Goal: Information Seeking & Learning: Learn about a topic

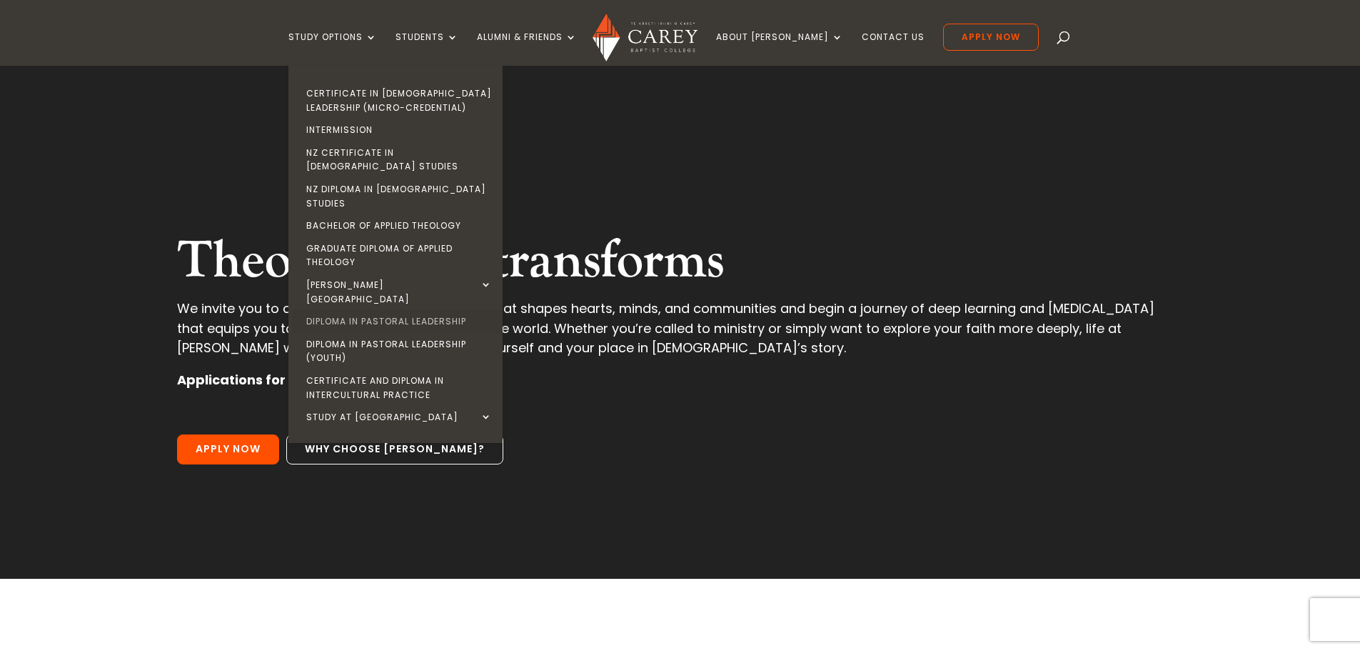
click at [472, 310] on link "Diploma in Pastoral Leadership" at bounding box center [399, 321] width 214 height 23
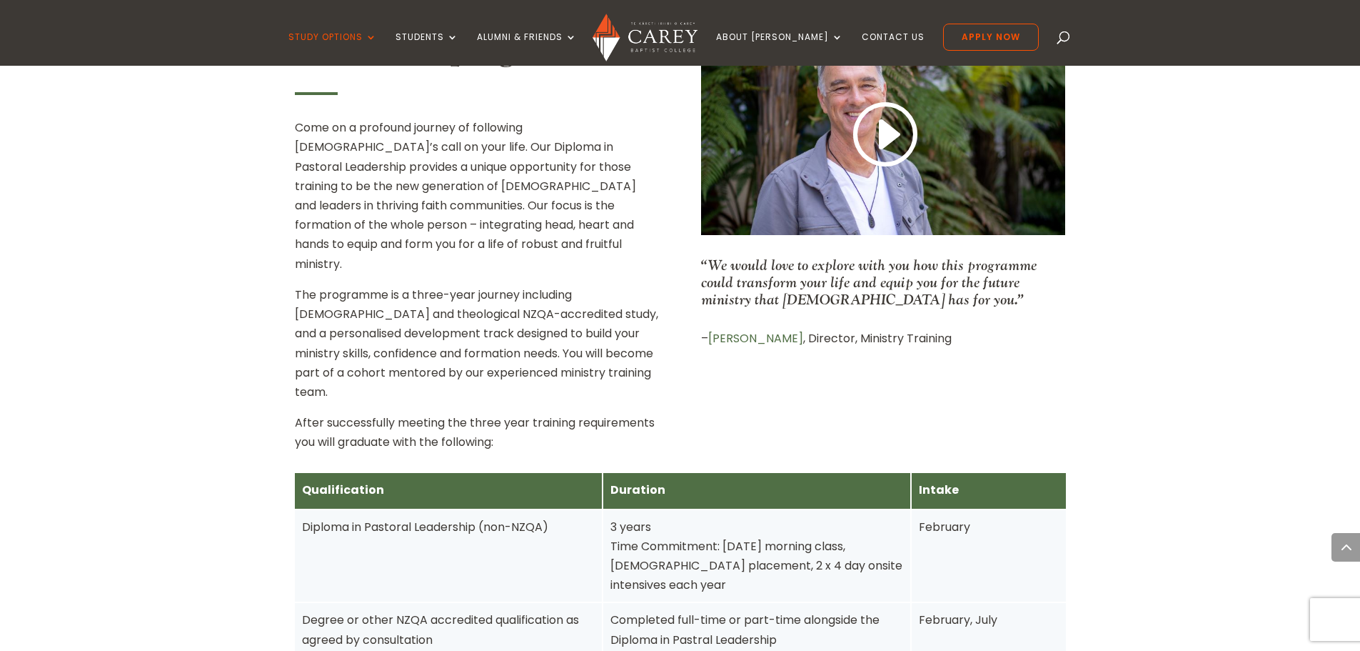
scroll to position [571, 0]
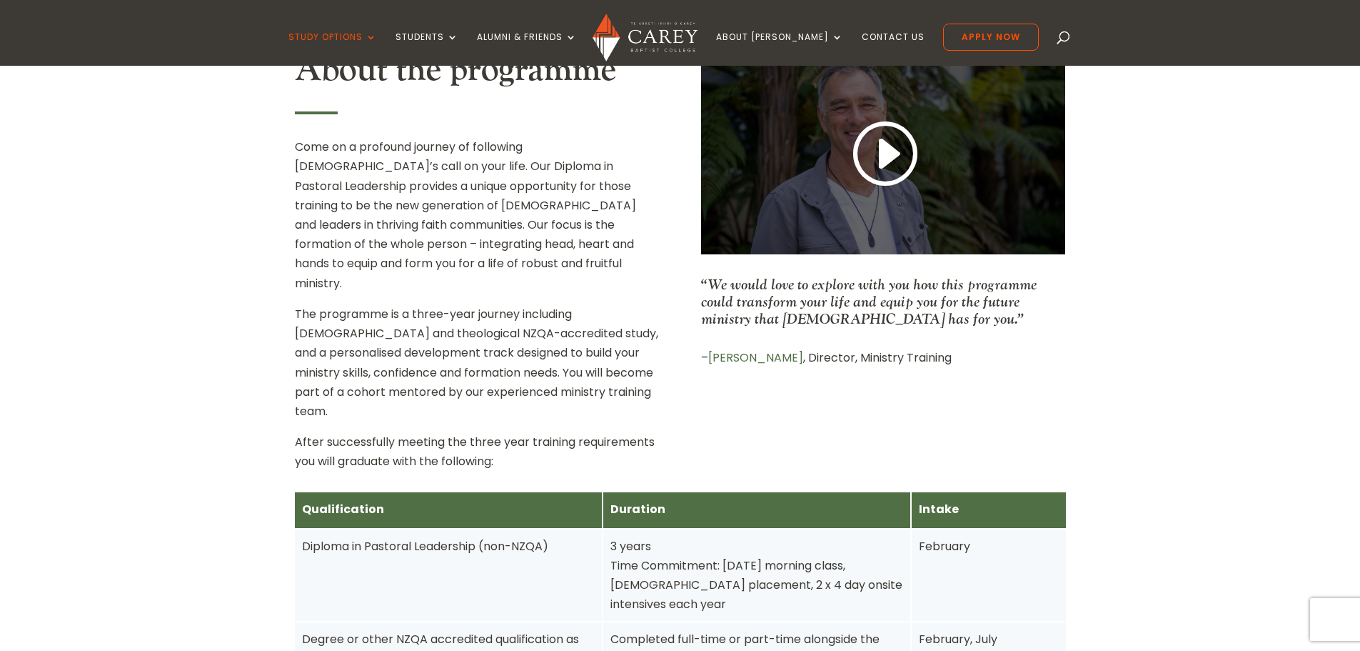
click at [901, 149] on link at bounding box center [883, 154] width 69 height 75
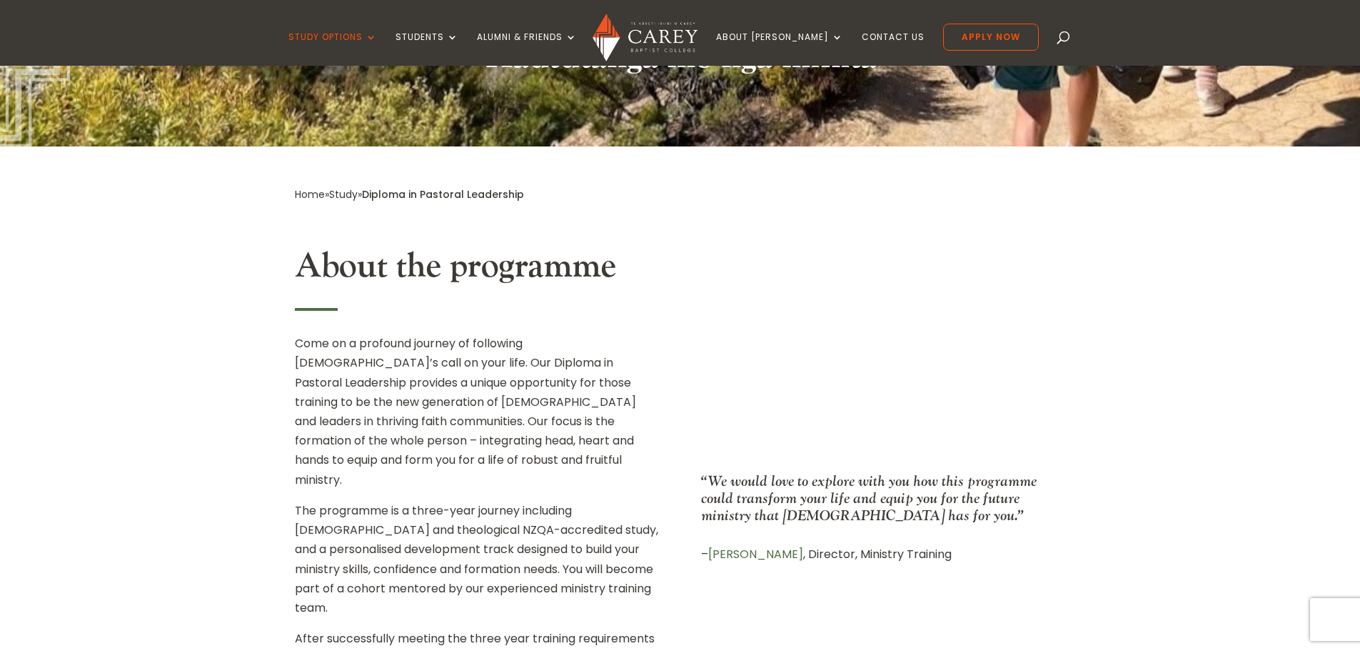
scroll to position [286, 0]
